Goal: Transaction & Acquisition: Purchase product/service

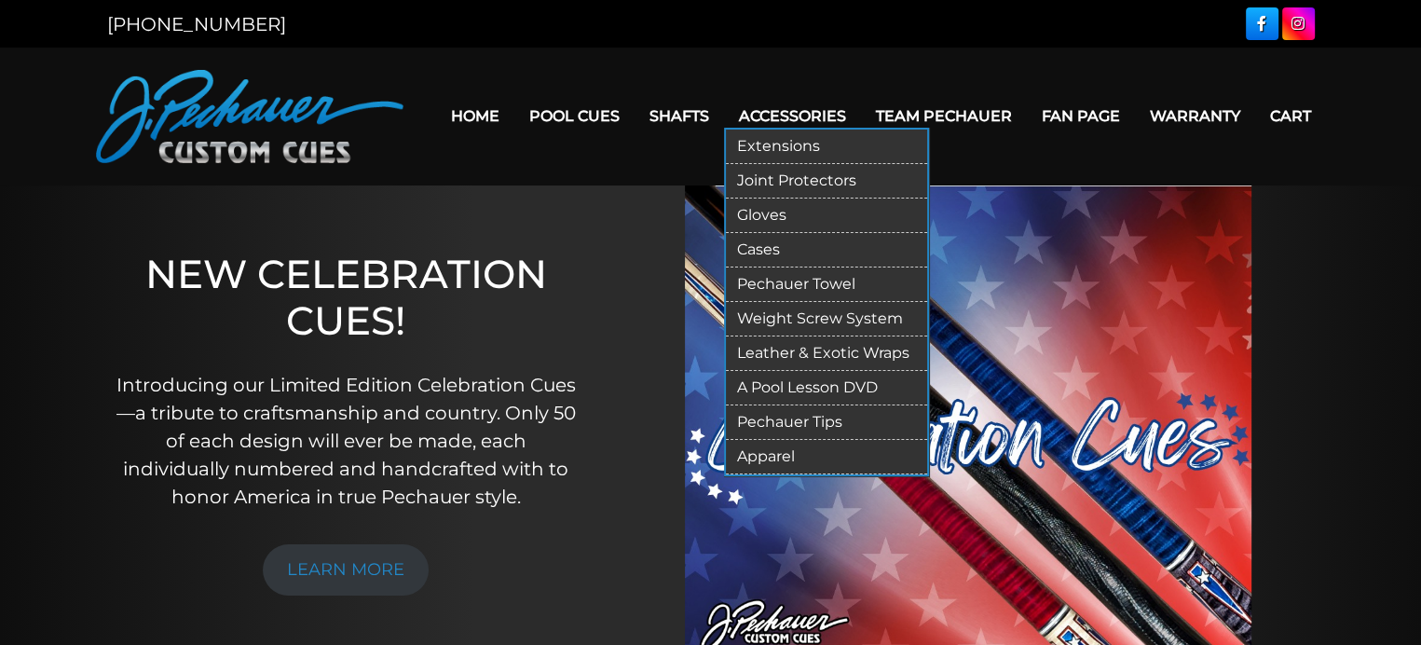
click at [790, 455] on link "Apparel" at bounding box center [826, 457] width 201 height 34
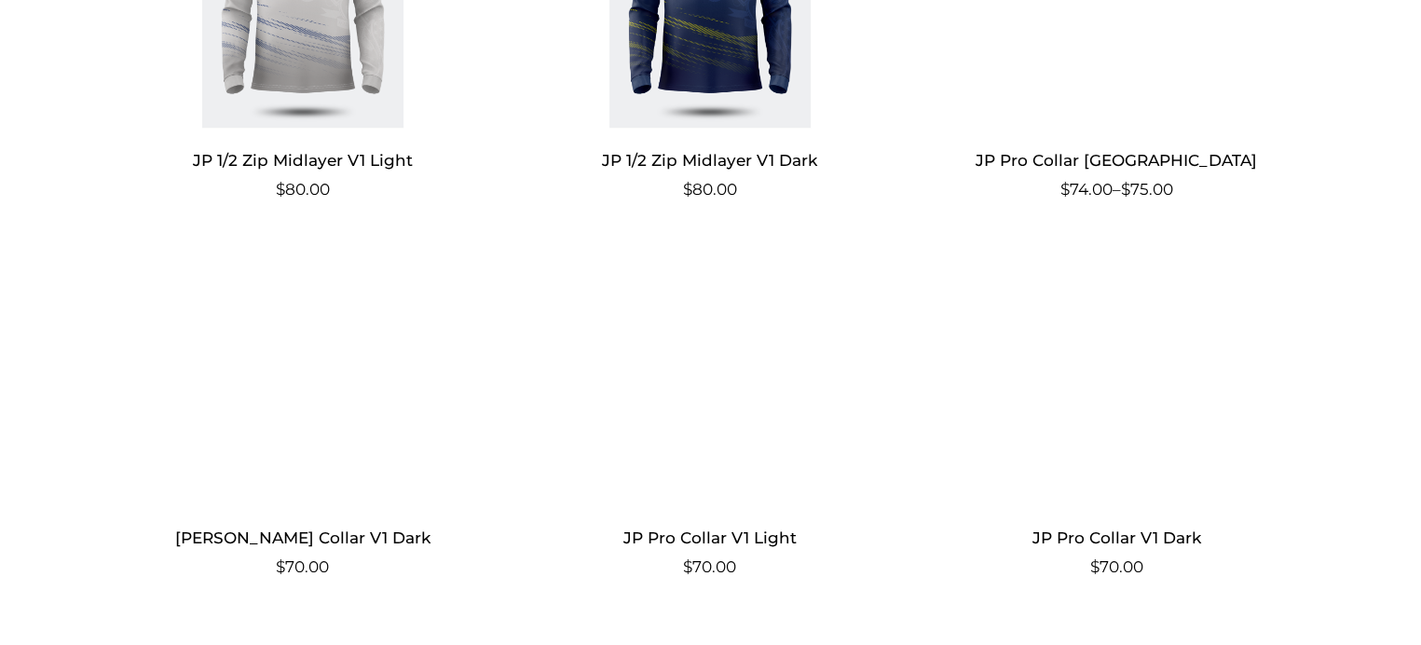
scroll to position [1417, 0]
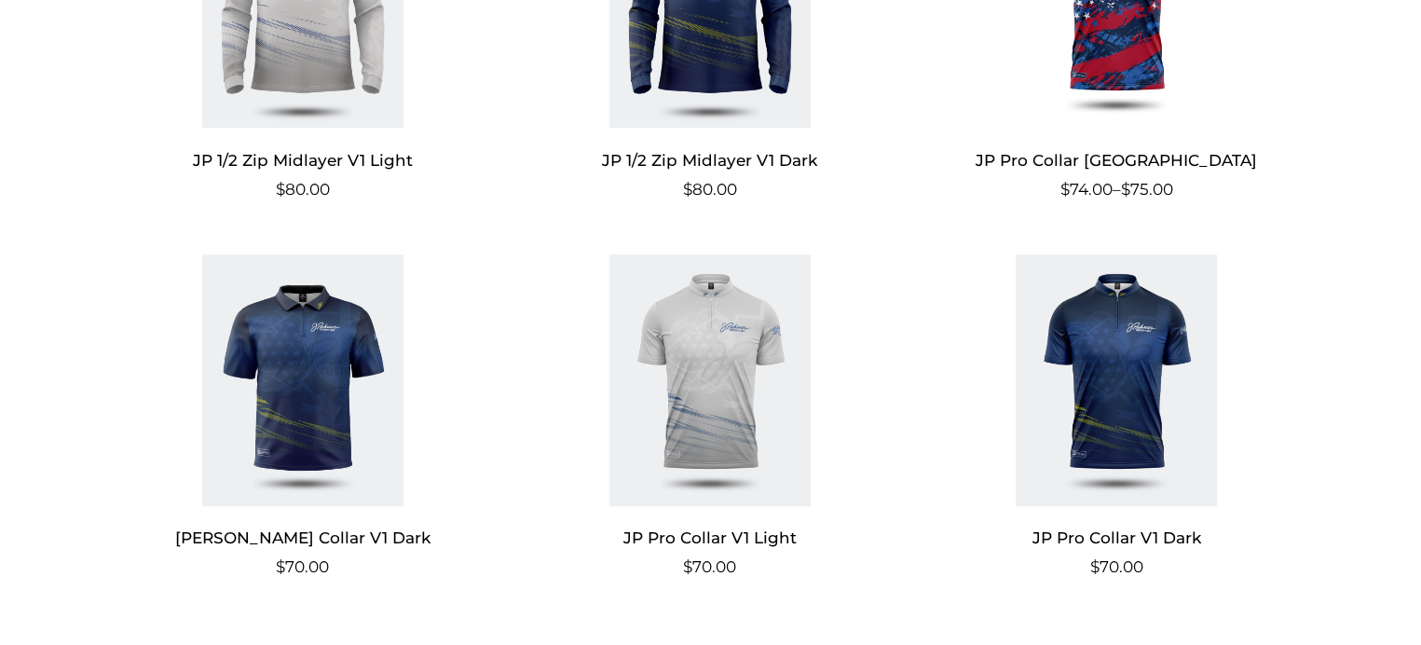
click at [301, 446] on img at bounding box center [303, 380] width 363 height 252
click at [307, 370] on img at bounding box center [303, 380] width 363 height 252
click at [1126, 305] on img at bounding box center [1117, 380] width 363 height 252
click at [1121, 373] on img at bounding box center [1117, 380] width 363 height 252
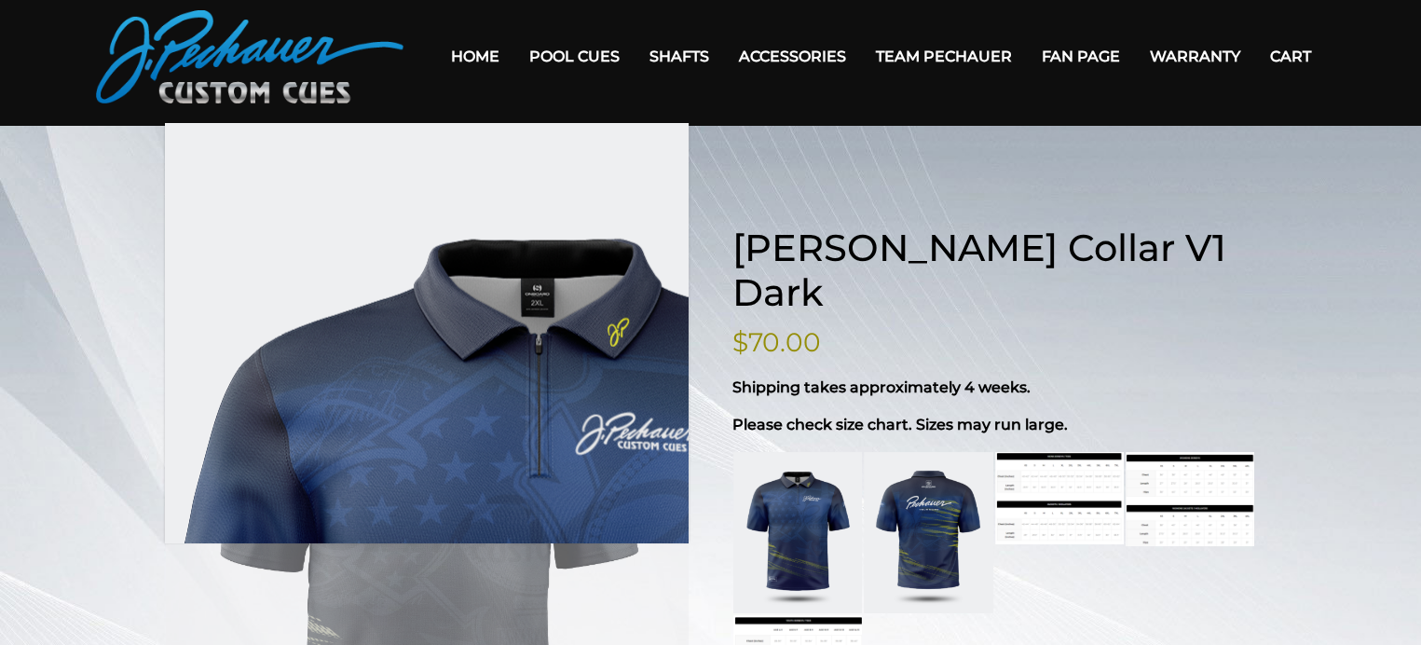
scroll to position [95, 0]
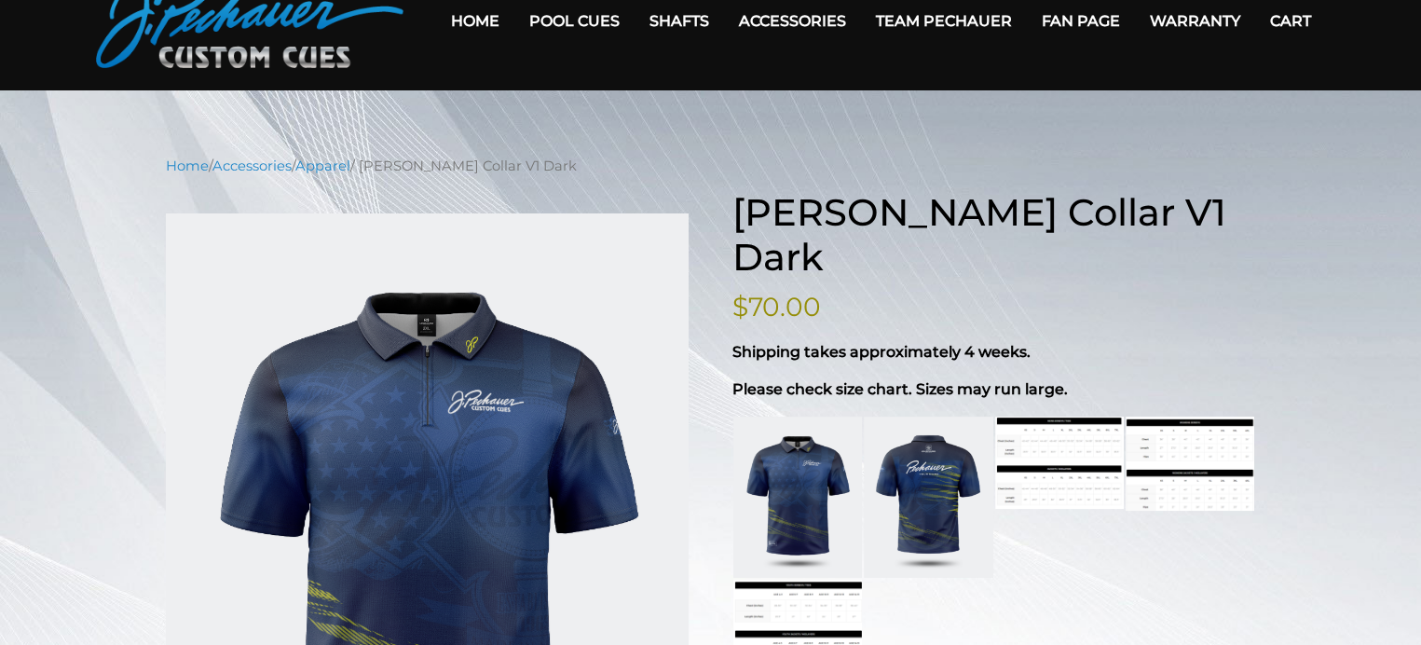
click at [924, 417] on link at bounding box center [928, 497] width 129 height 161
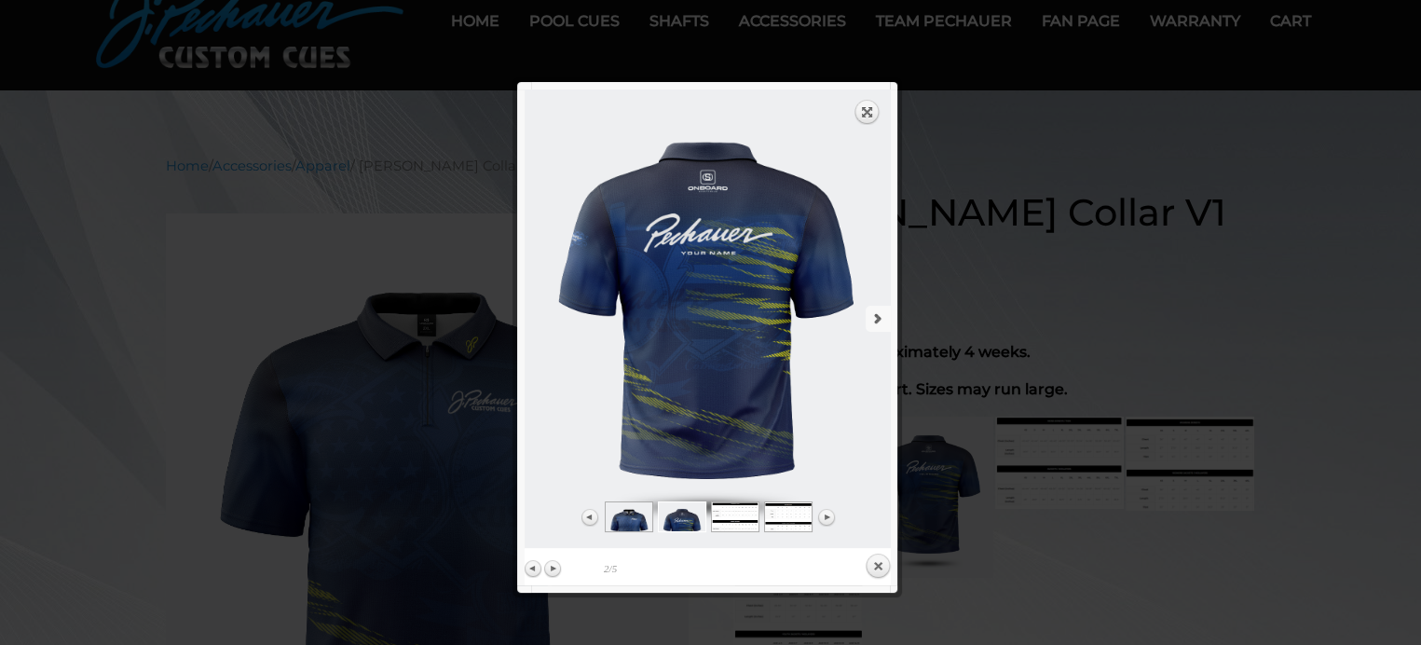
click at [712, 272] on link "next" at bounding box center [801, 318] width 180 height 459
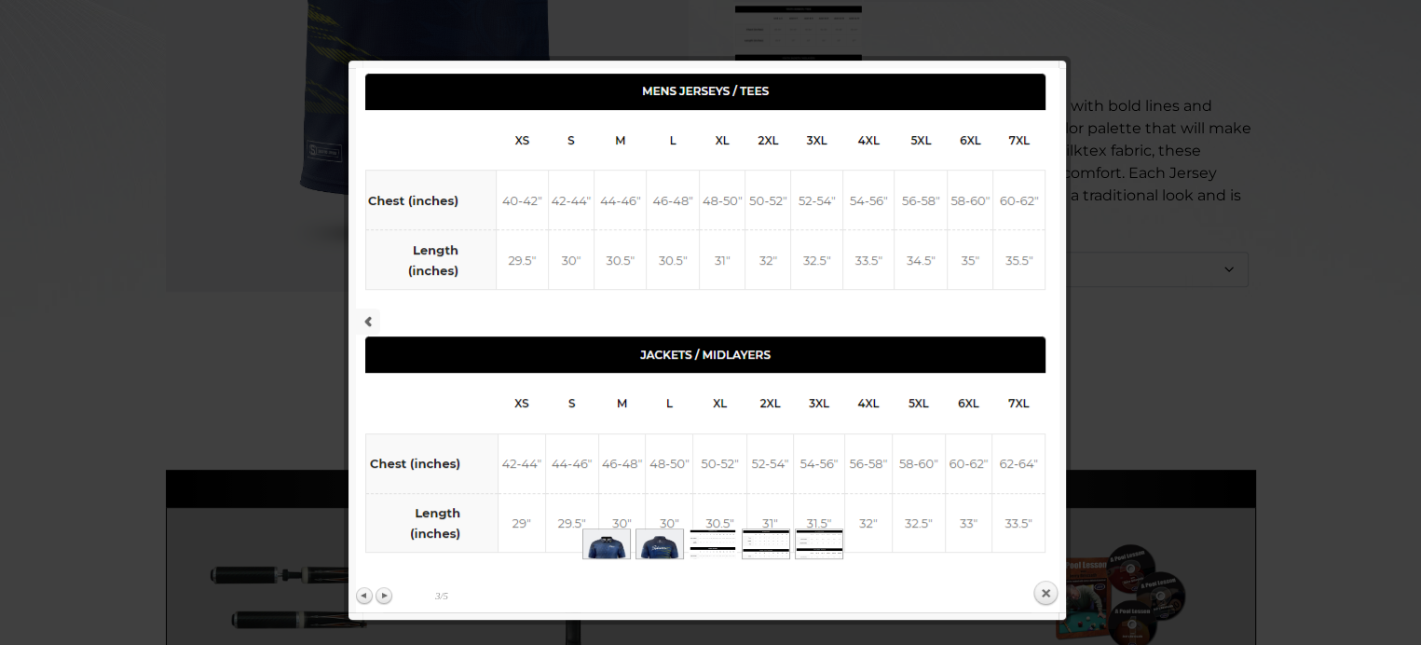
scroll to position [671, 0]
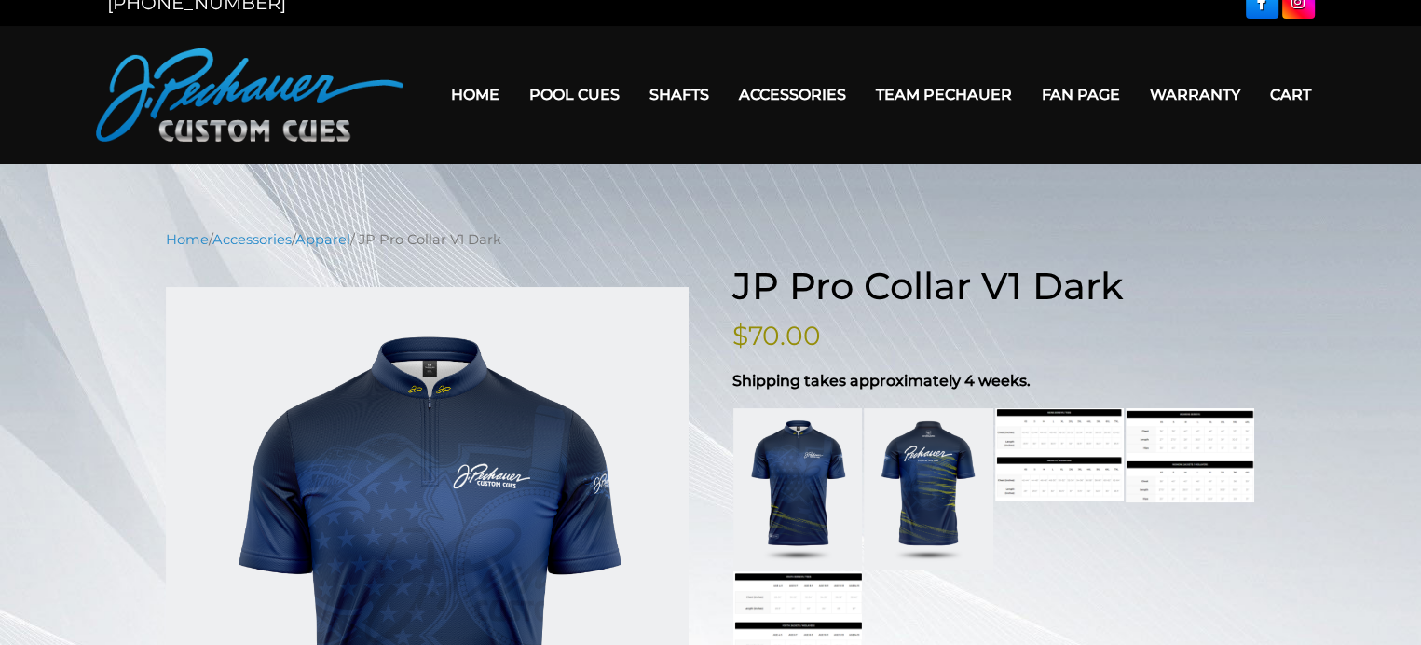
scroll to position [13, 0]
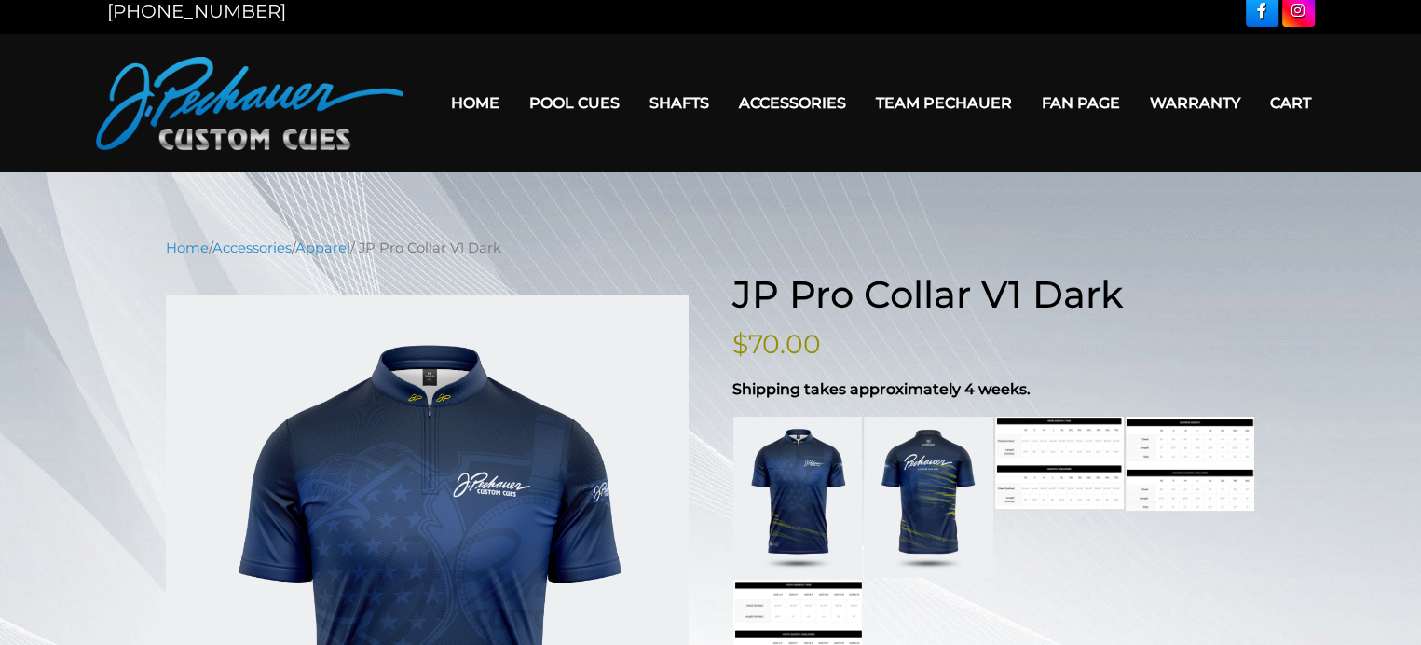
click at [934, 475] on link at bounding box center [928, 497] width 129 height 161
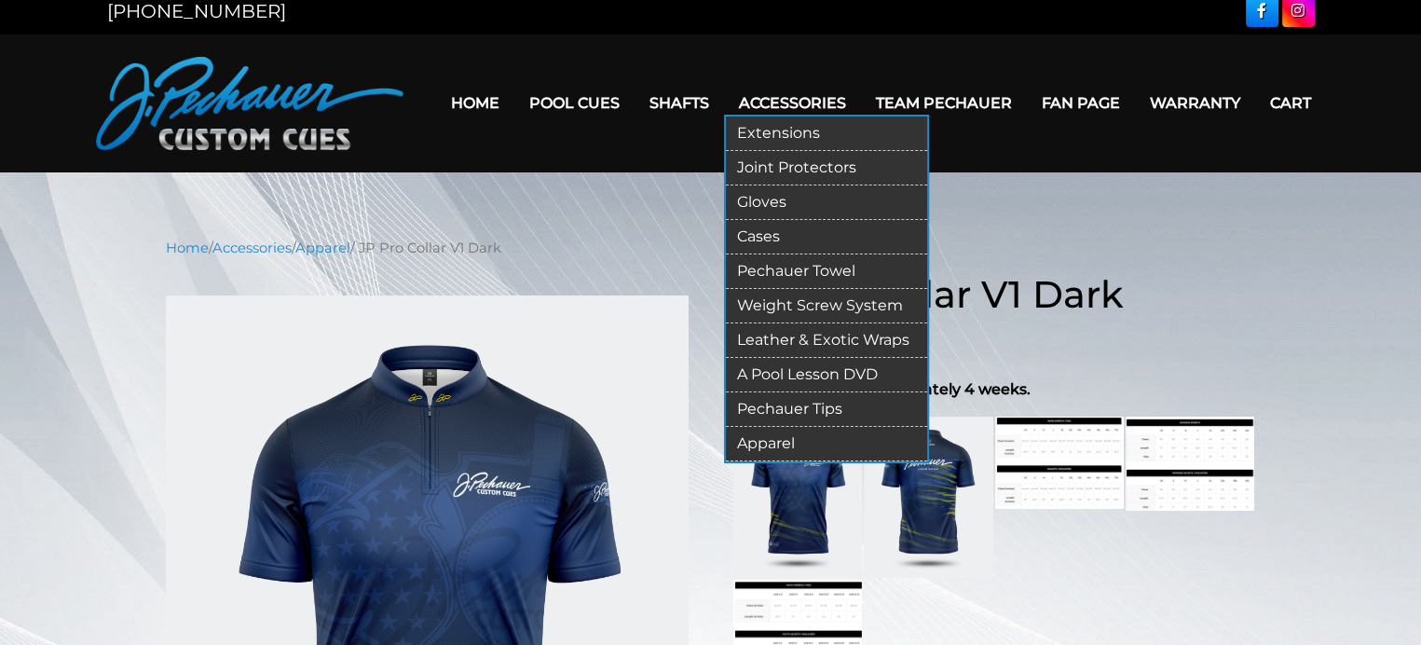
click at [781, 439] on link "Apparel" at bounding box center [826, 444] width 201 height 34
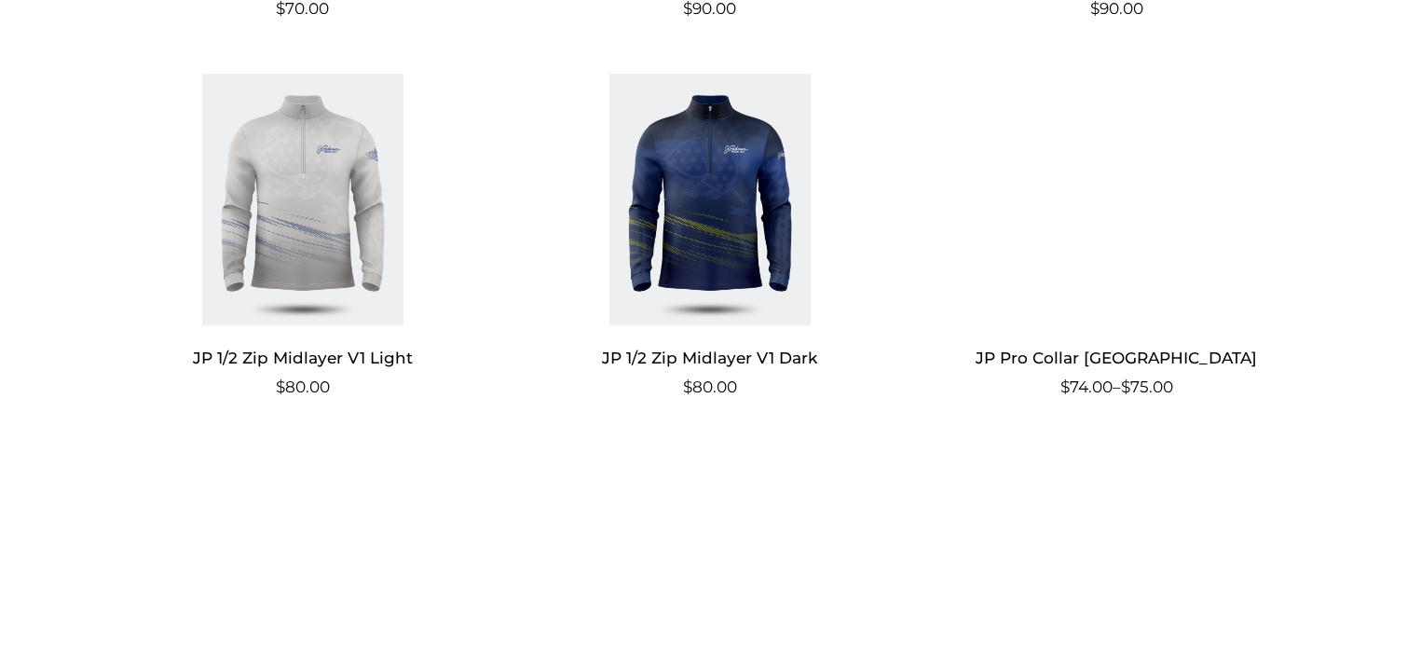
scroll to position [1232, 0]
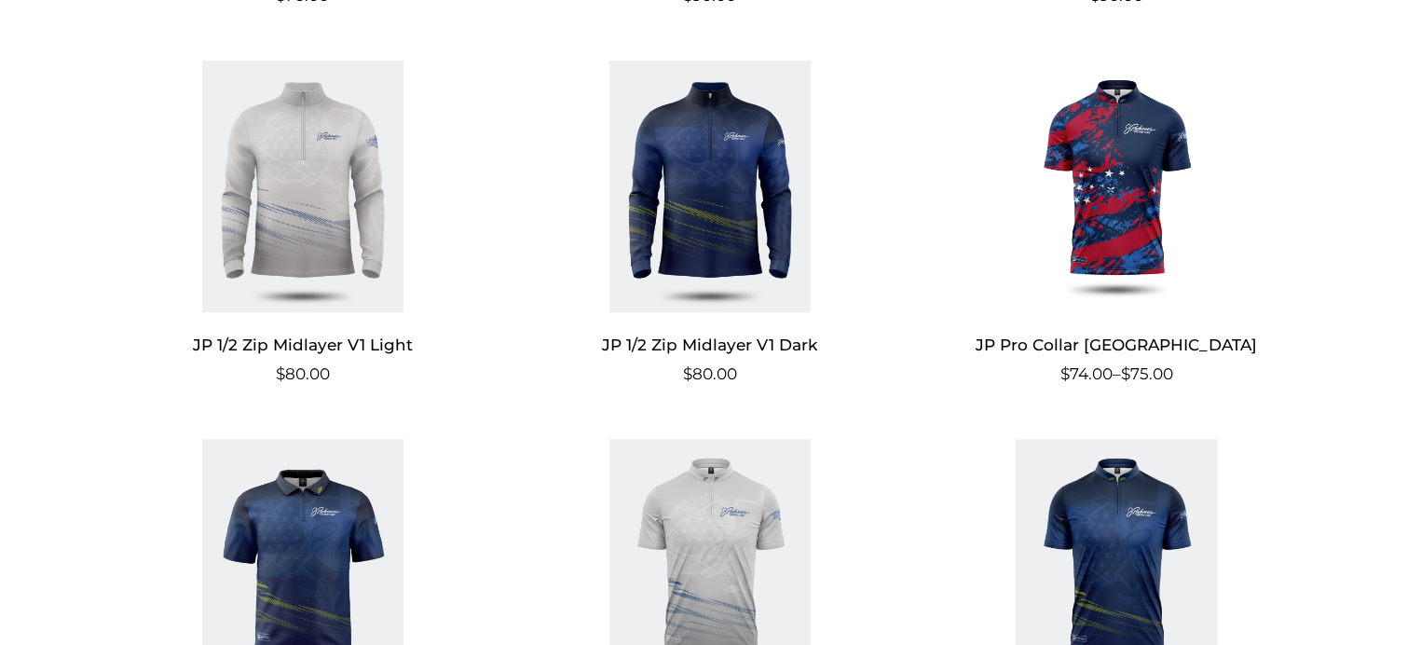
click at [1145, 186] on img at bounding box center [1117, 187] width 363 height 252
click at [1118, 188] on img at bounding box center [1117, 187] width 363 height 252
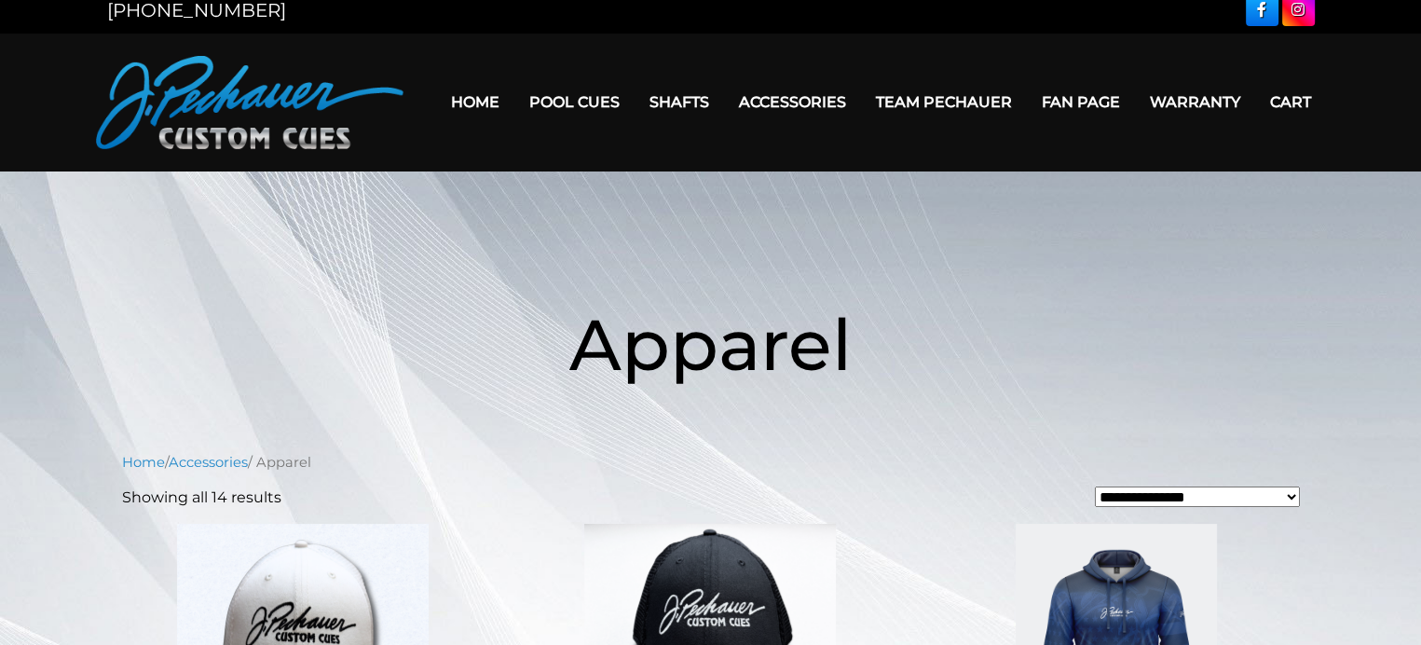
scroll to position [0, 0]
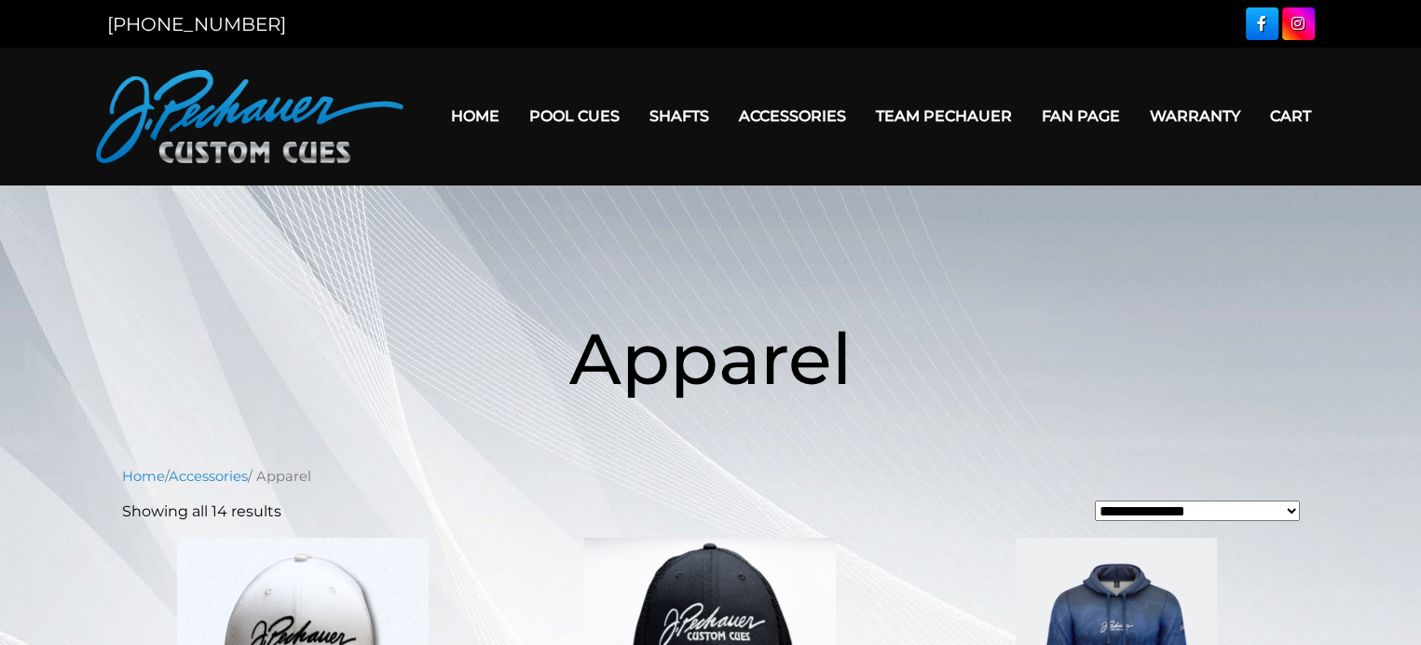
click at [1052, 116] on link "Fan Page" at bounding box center [1081, 116] width 108 height 48
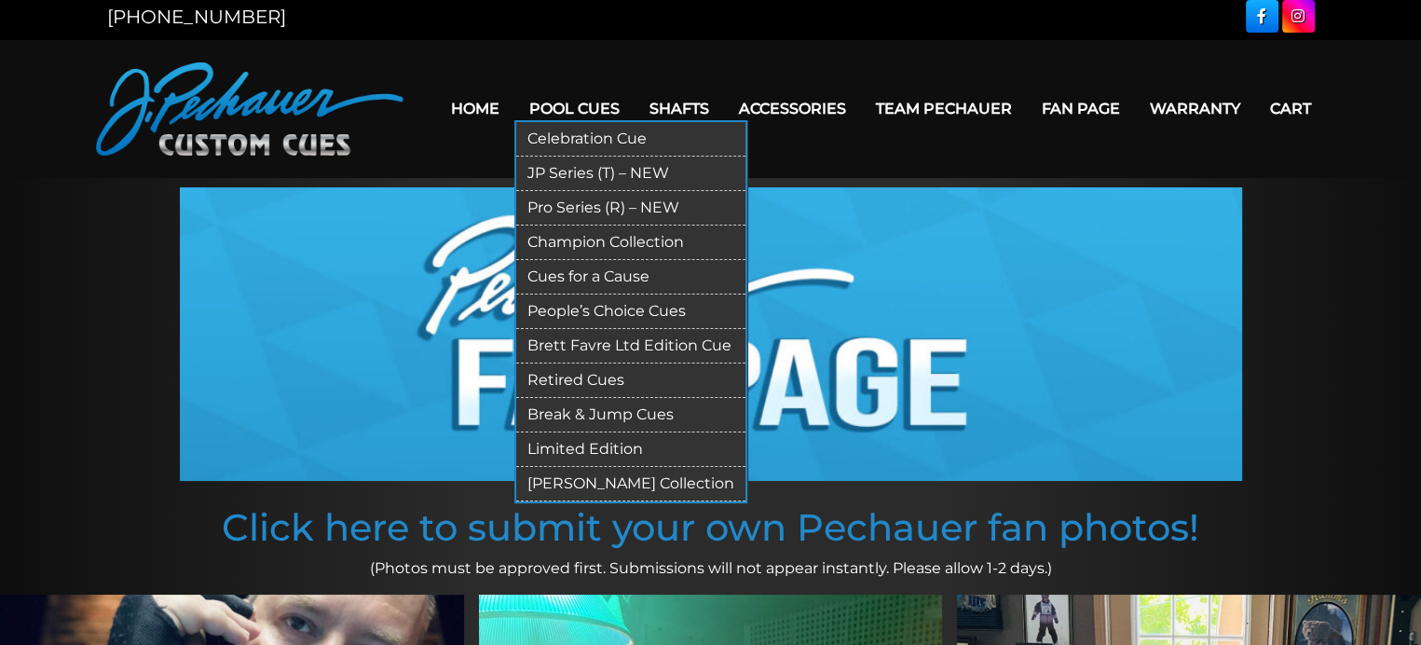
scroll to position [7, 0]
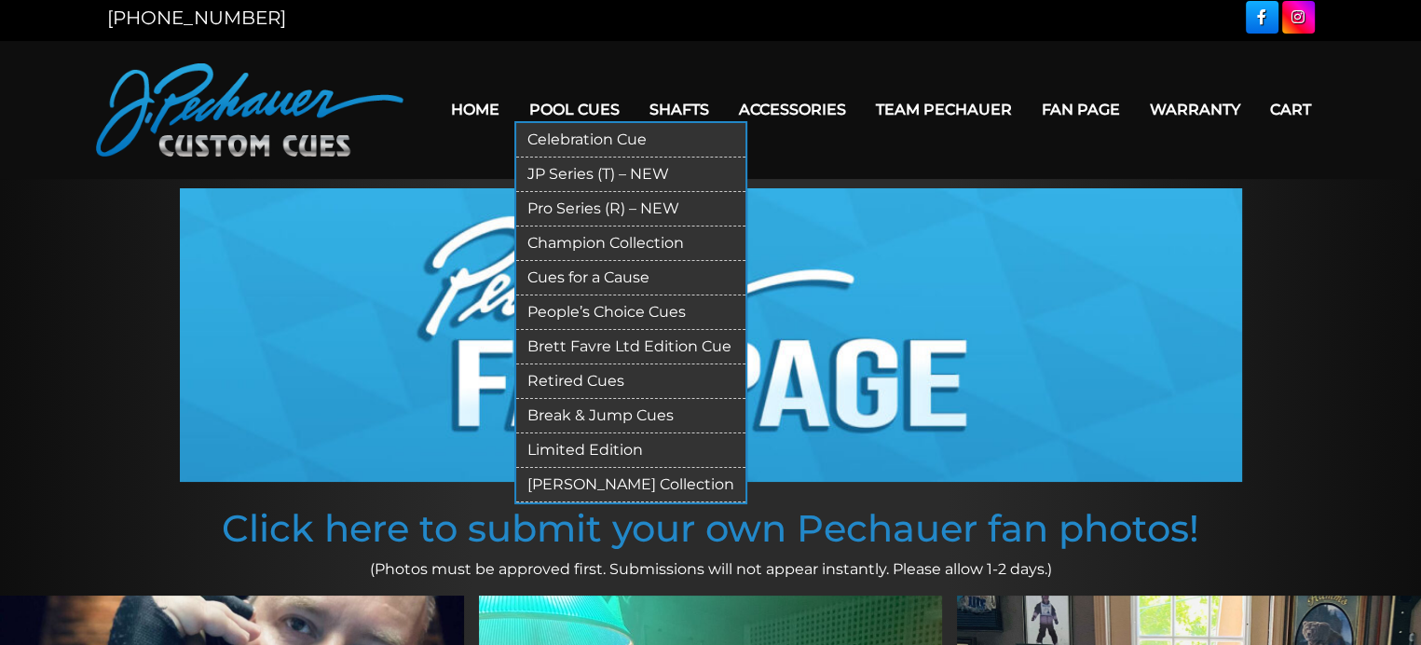
click at [578, 208] on link "Pro Series (R) – NEW" at bounding box center [630, 209] width 229 height 34
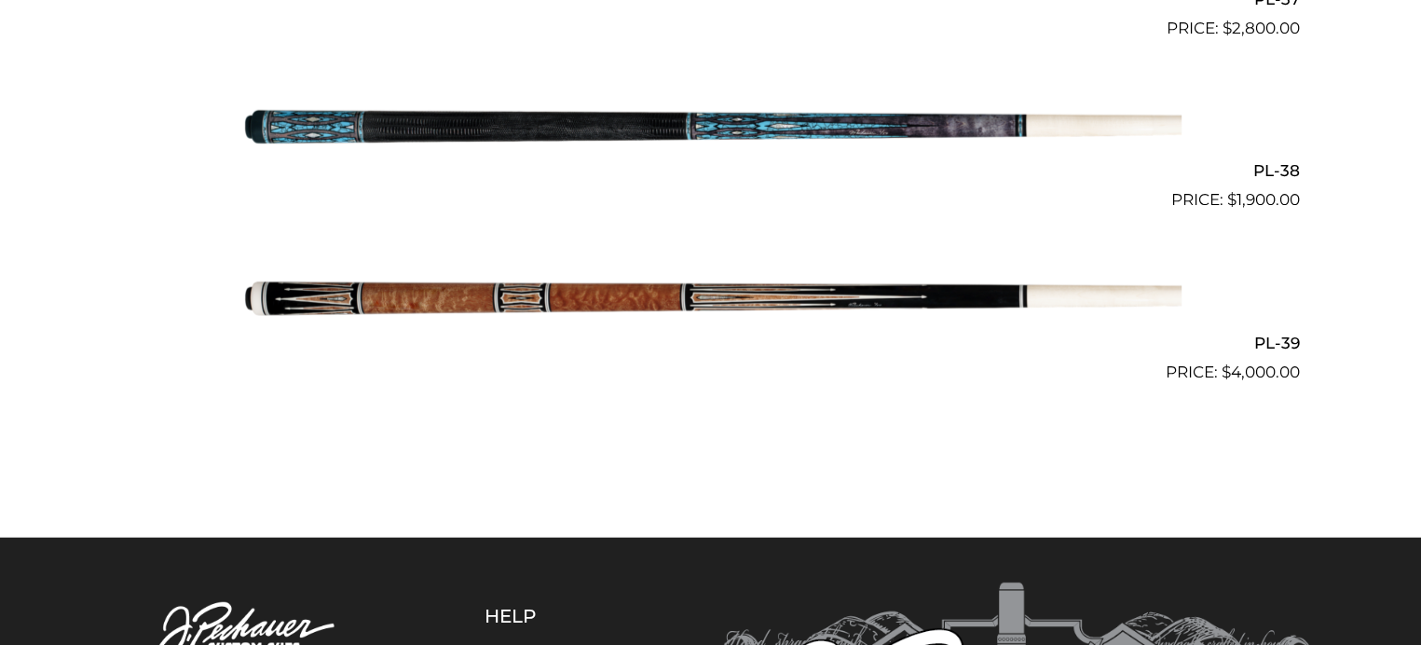
scroll to position [5395, 0]
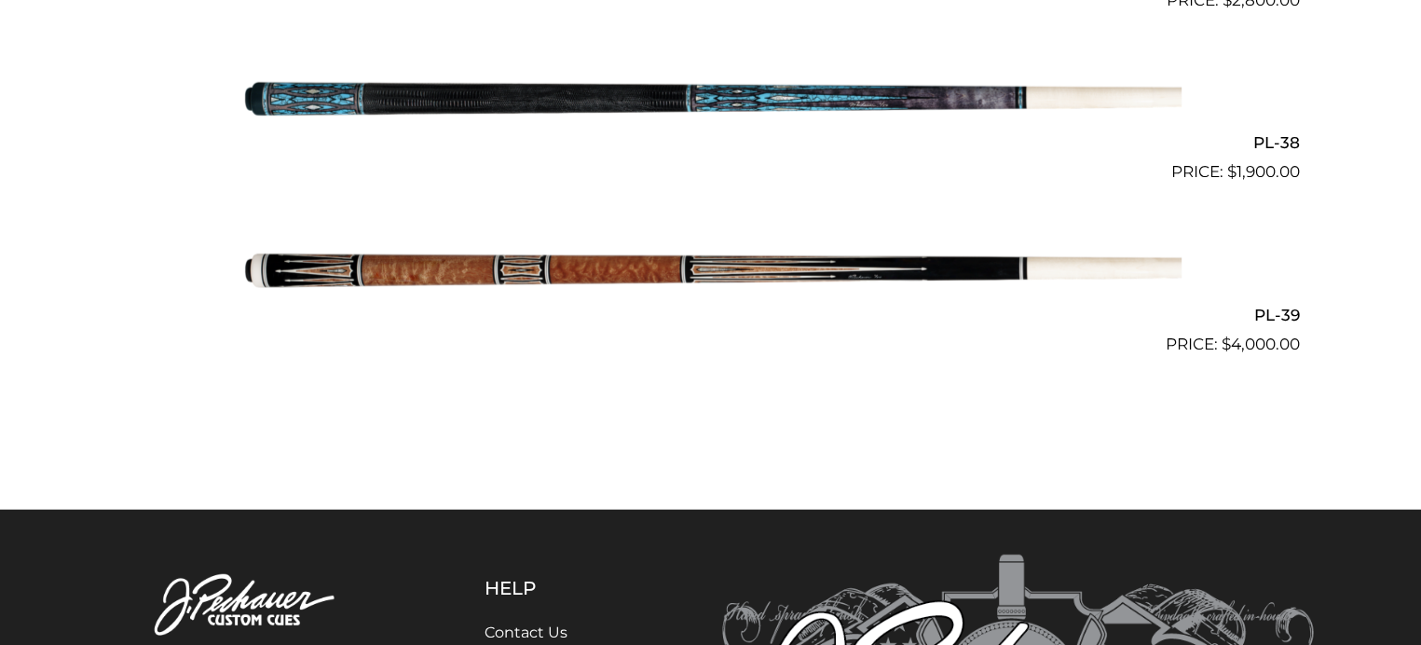
click at [569, 273] on img at bounding box center [710, 270] width 941 height 157
